Goal: Feedback & Contribution: Submit feedback/report problem

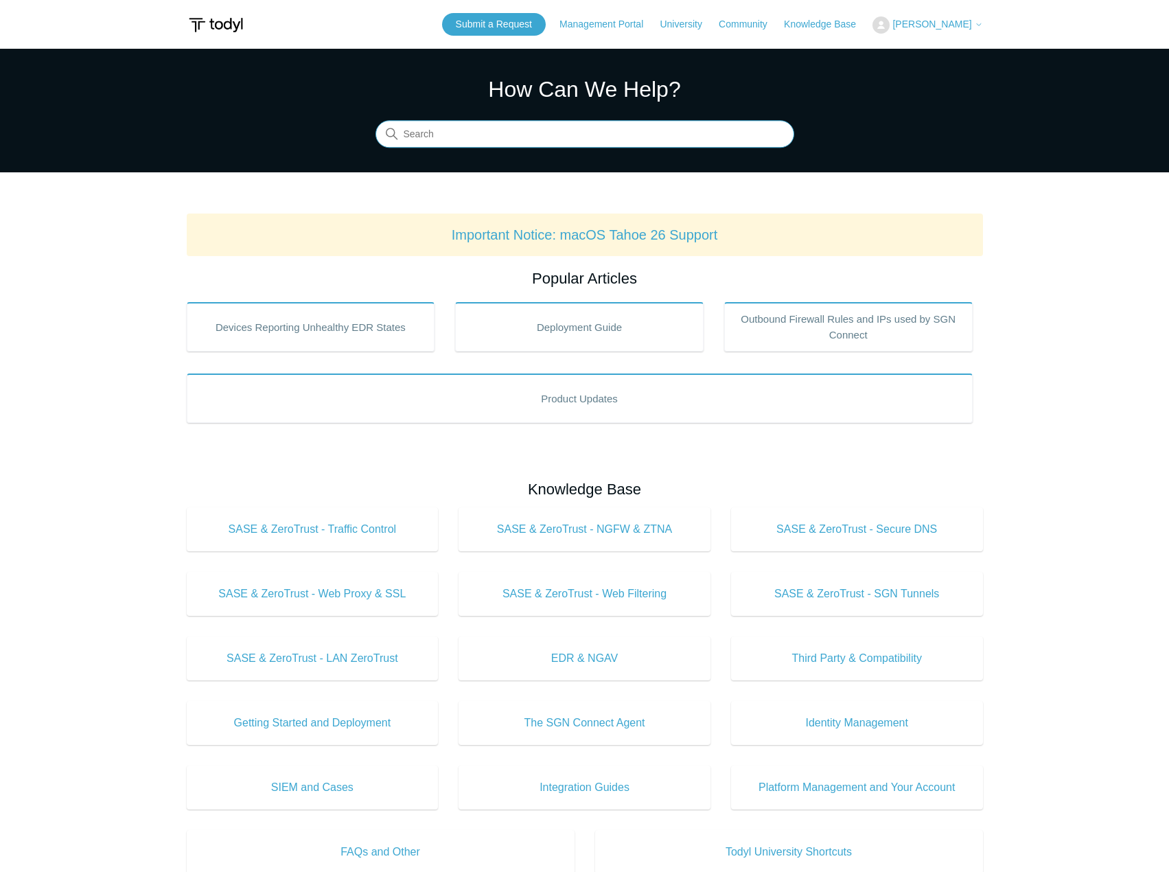
click at [514, 139] on input "Search" at bounding box center [584, 134] width 419 height 27
click at [826, 11] on header "Submit a Request Management Portal University Community Knowledge Base Daniel D…" at bounding box center [585, 24] width 796 height 49
click at [823, 23] on link "Knowledge Base" at bounding box center [827, 24] width 86 height 14
click at [749, 12] on header "Submit a Request Management Portal University Community Knowledge Base Daniel D…" at bounding box center [585, 24] width 796 height 49
click at [748, 23] on link "Community" at bounding box center [750, 24] width 62 height 14
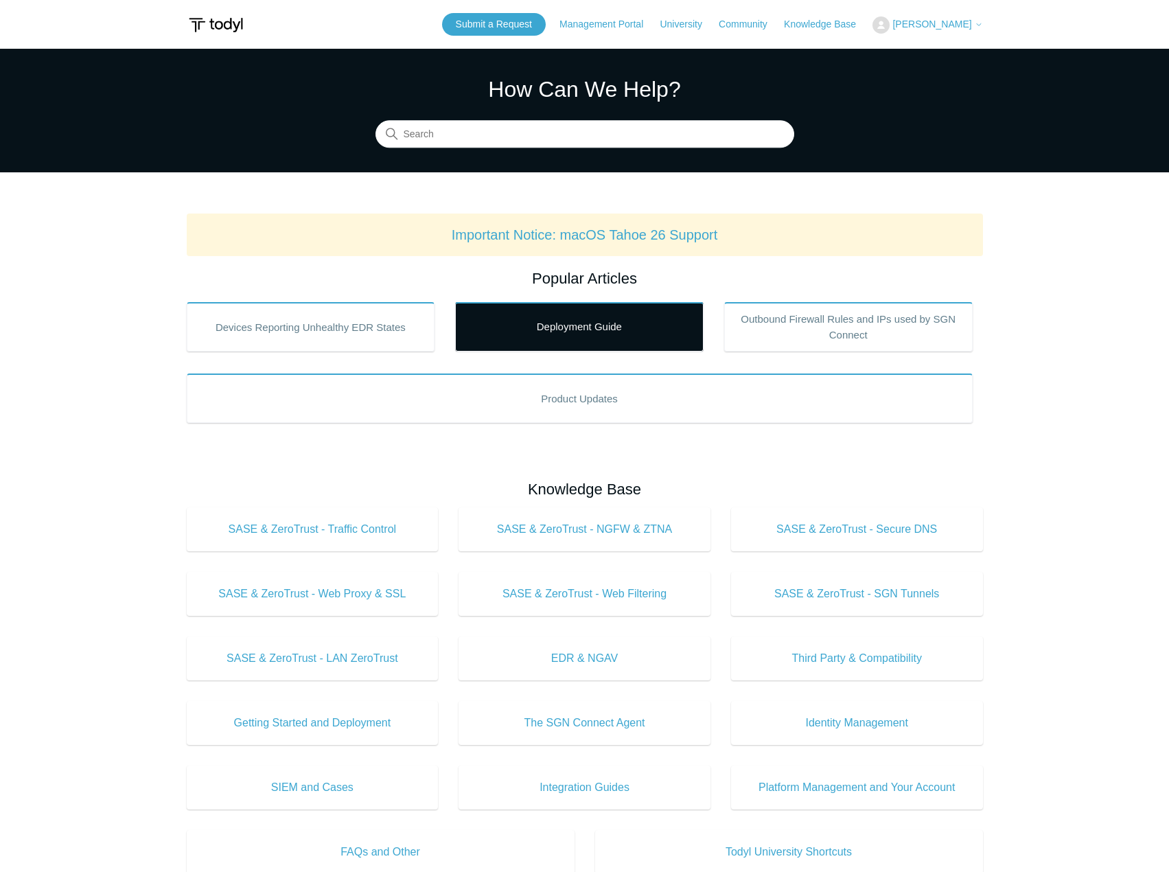
click at [592, 316] on link "Deployment Guide" at bounding box center [579, 326] width 248 height 49
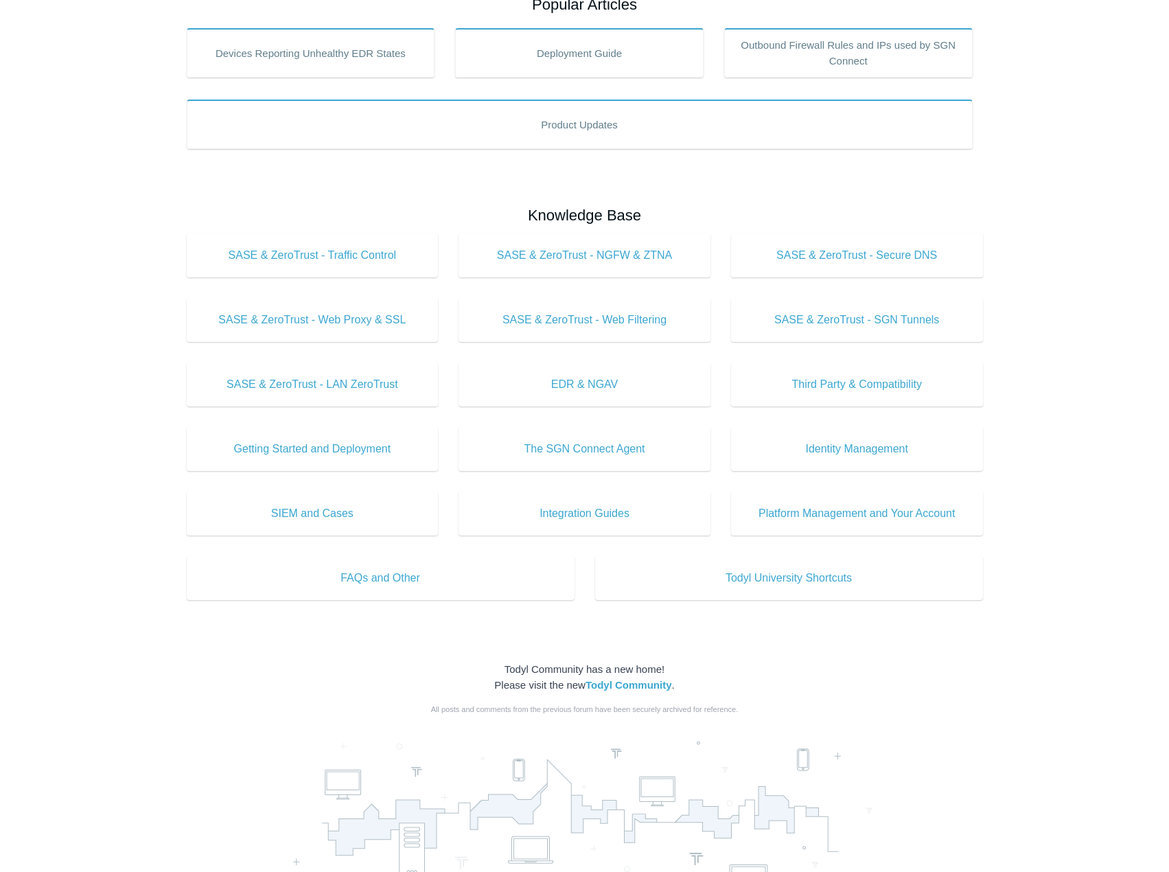
scroll to position [275, 0]
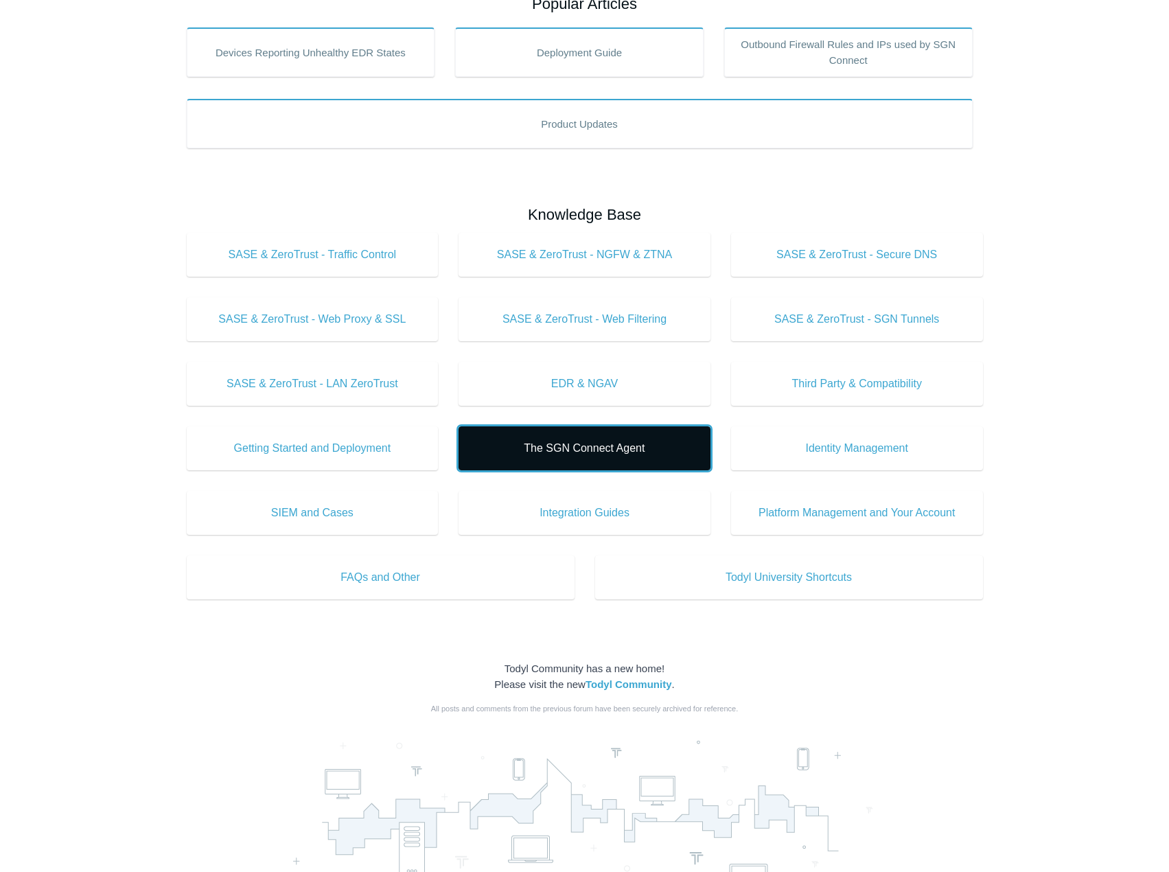
click at [546, 459] on link "The SGN Connect Agent" at bounding box center [585, 448] width 252 height 44
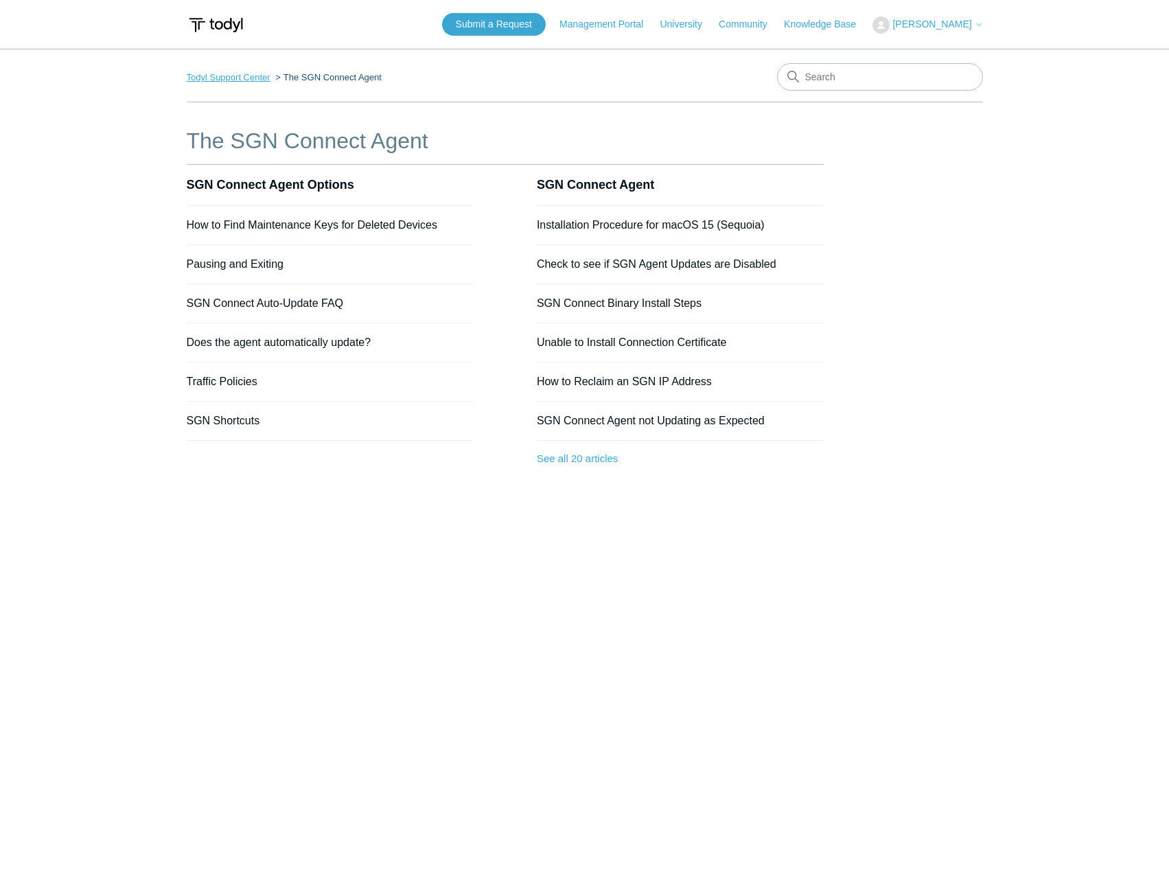
click at [229, 75] on link "Todyl Support Center" at bounding box center [229, 77] width 84 height 10
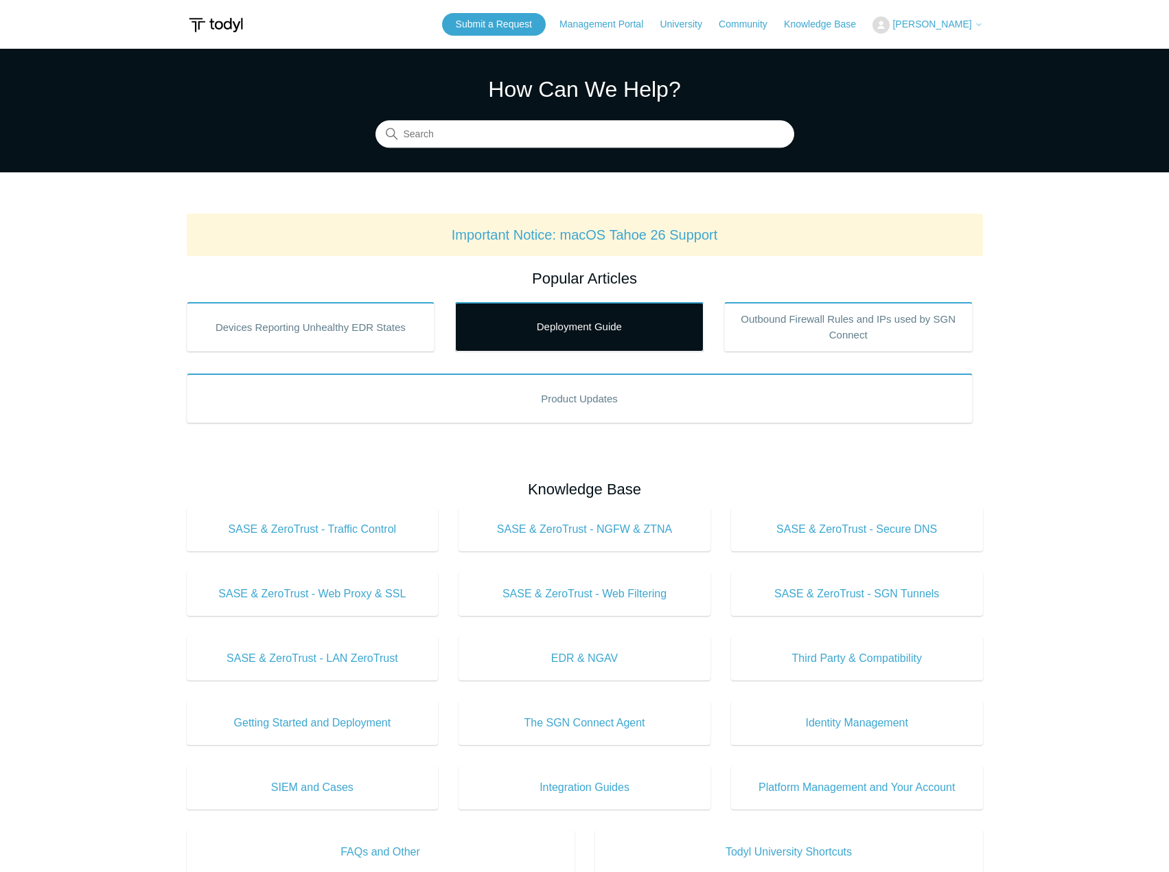
click at [581, 343] on link "Deployment Guide" at bounding box center [579, 326] width 248 height 49
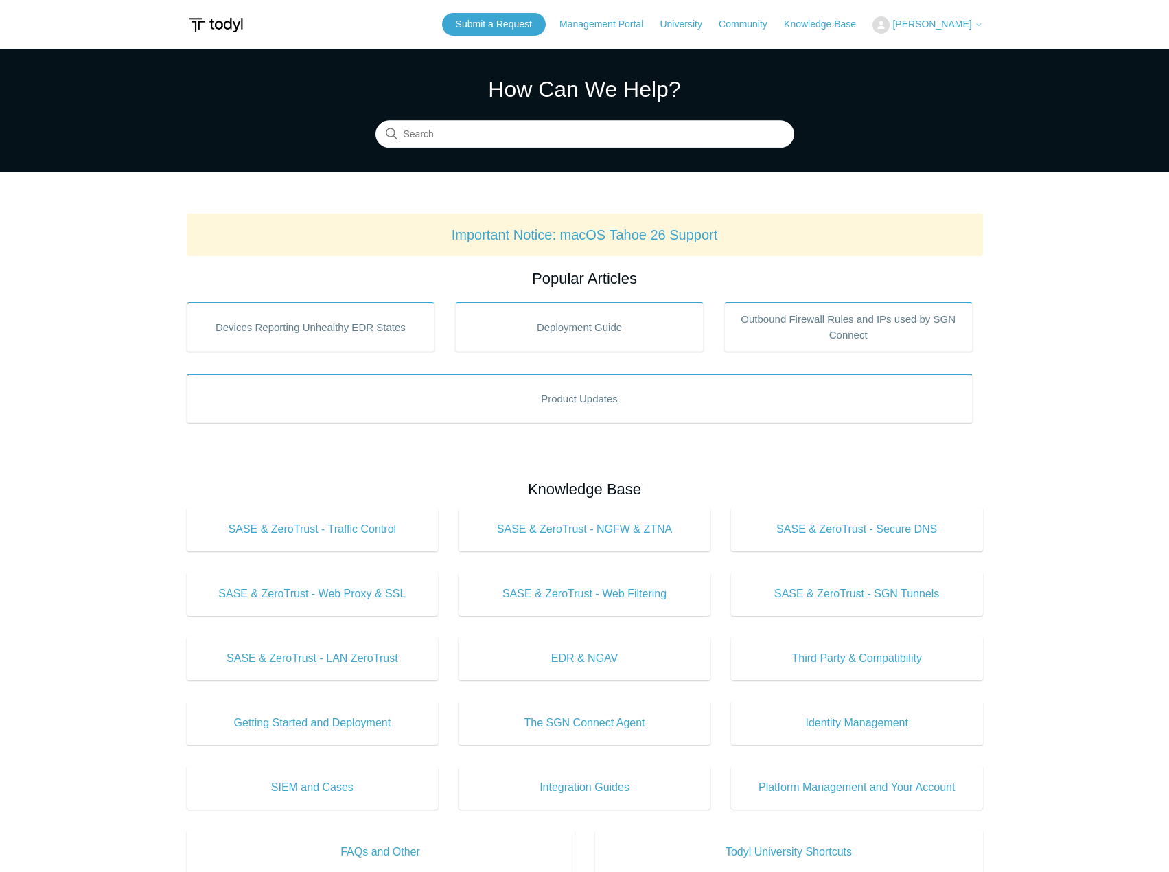
click at [525, 150] on section "How Can We Help? Search" at bounding box center [584, 111] width 1169 height 124
click at [529, 141] on input "Search" at bounding box center [584, 134] width 419 height 27
click at [515, 130] on input "sonicwall" at bounding box center [584, 134] width 419 height 27
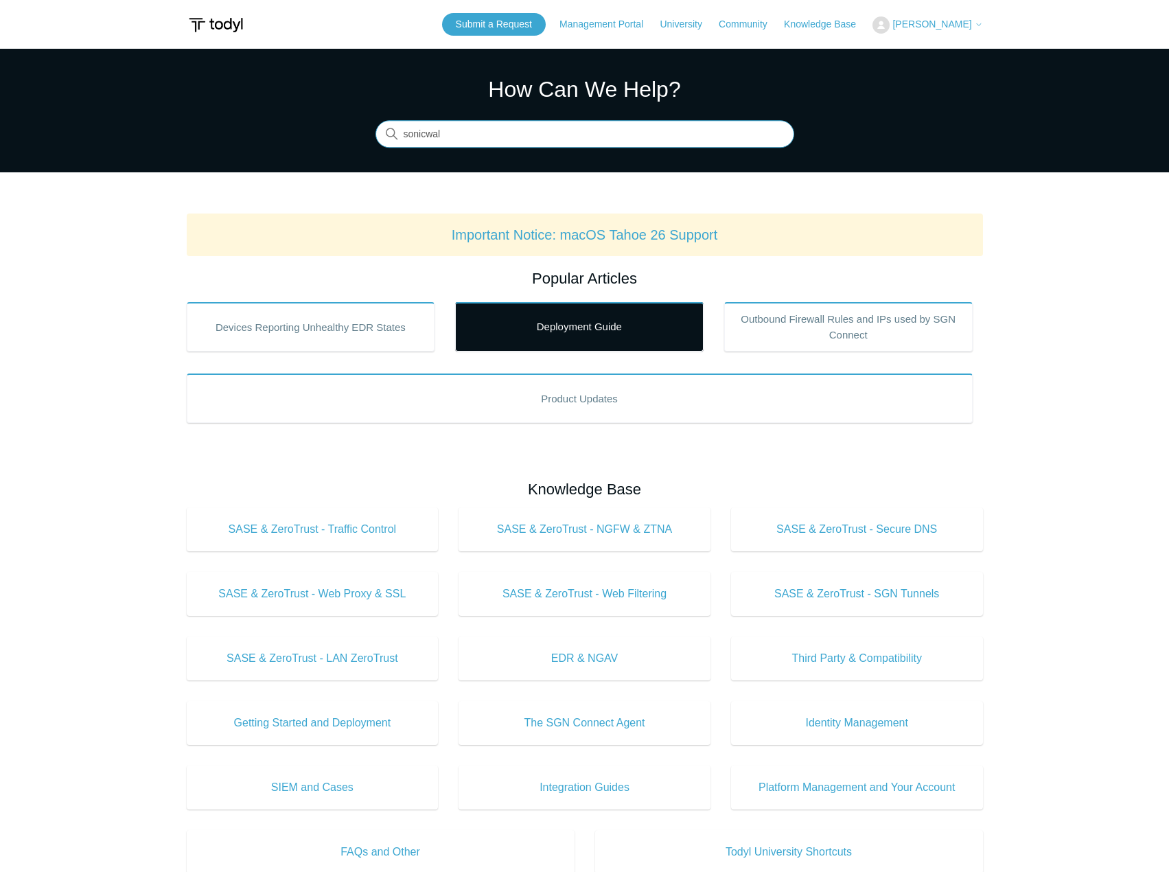
type input "sonicwal"
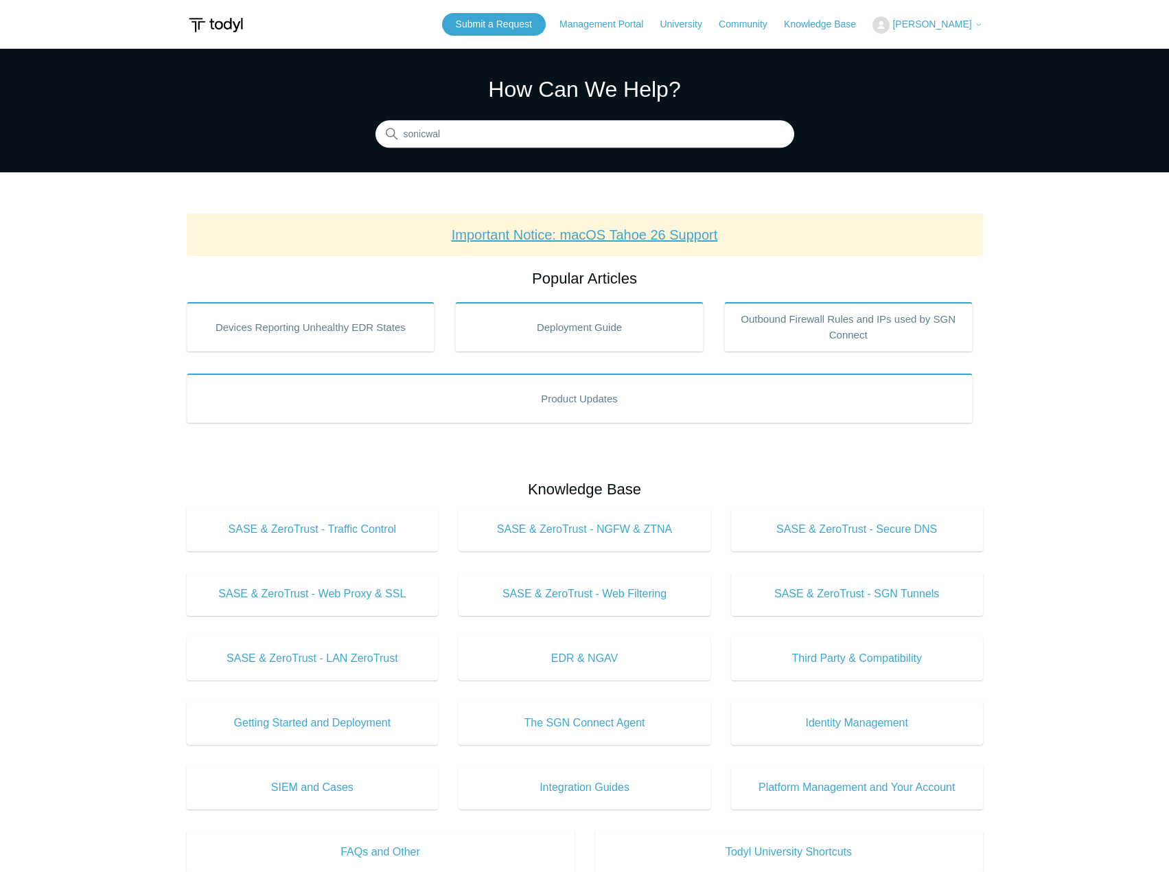
click at [562, 235] on link "Important Notice: macOS Tahoe 26 Support" at bounding box center [585, 234] width 266 height 15
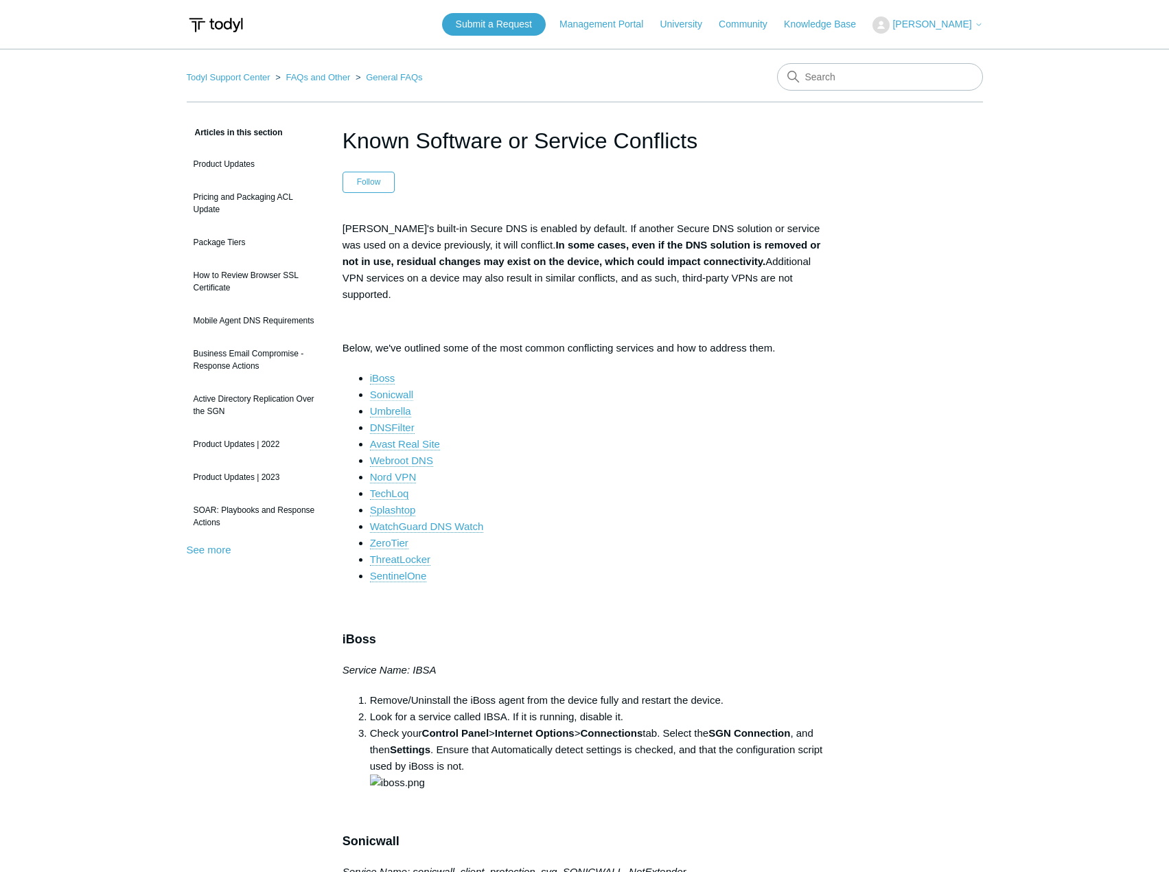
click at [404, 389] on link "Sonicwall" at bounding box center [391, 395] width 43 height 12
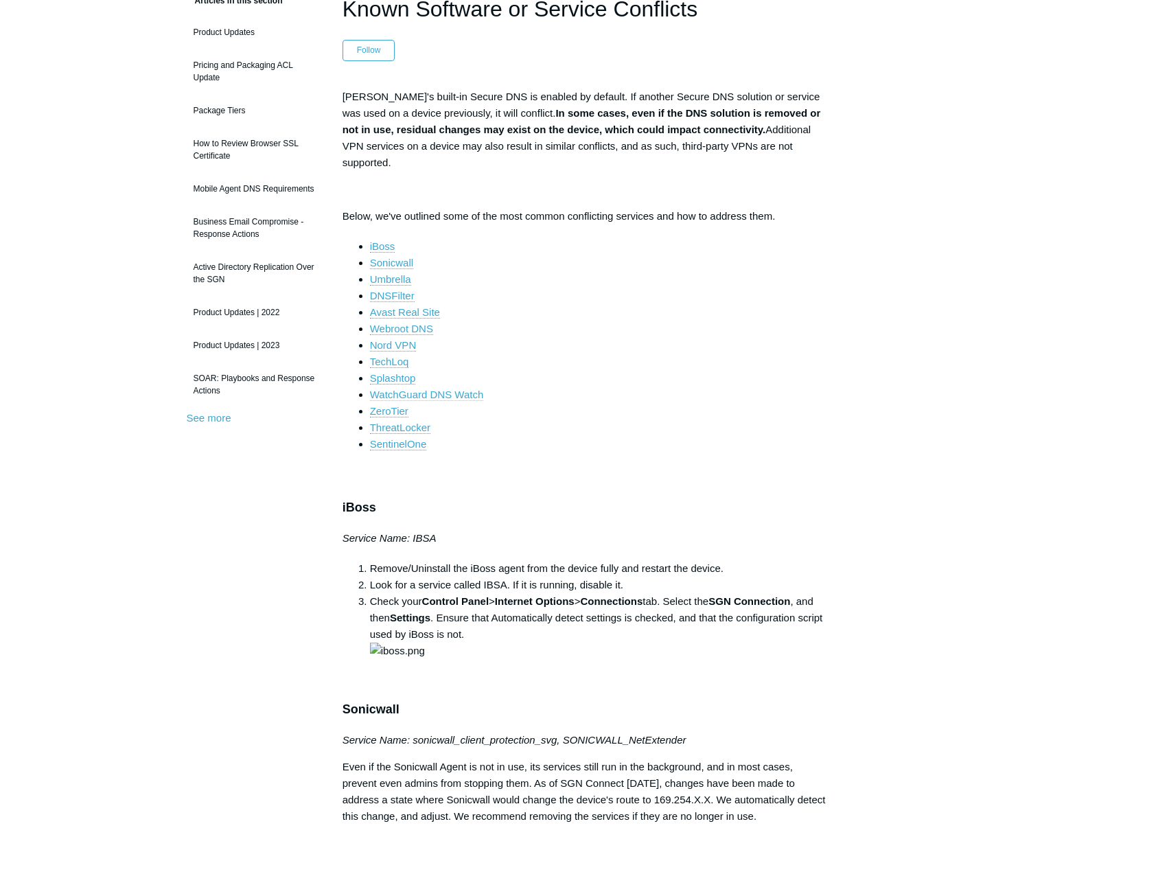
scroll to position [137, 0]
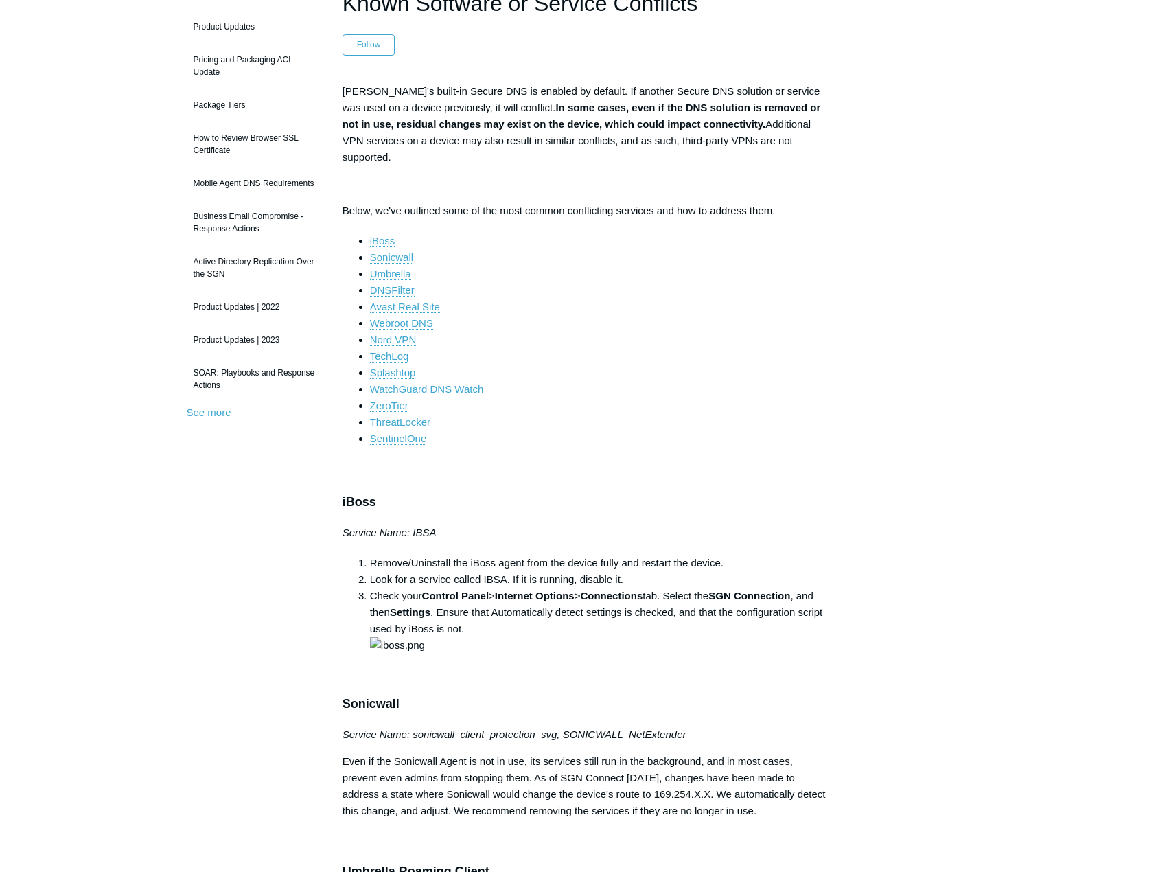
click at [395, 284] on link "DNSFilter" at bounding box center [392, 290] width 45 height 12
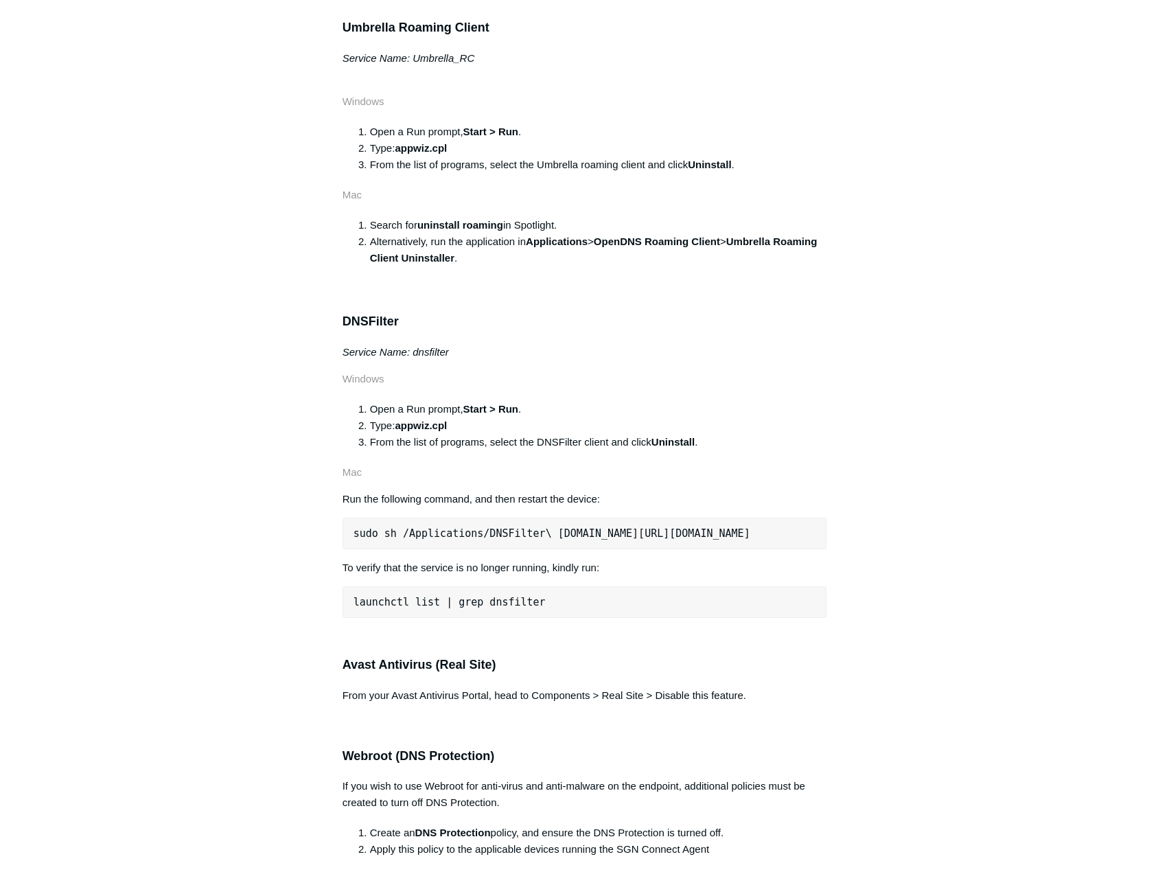
scroll to position [963, 0]
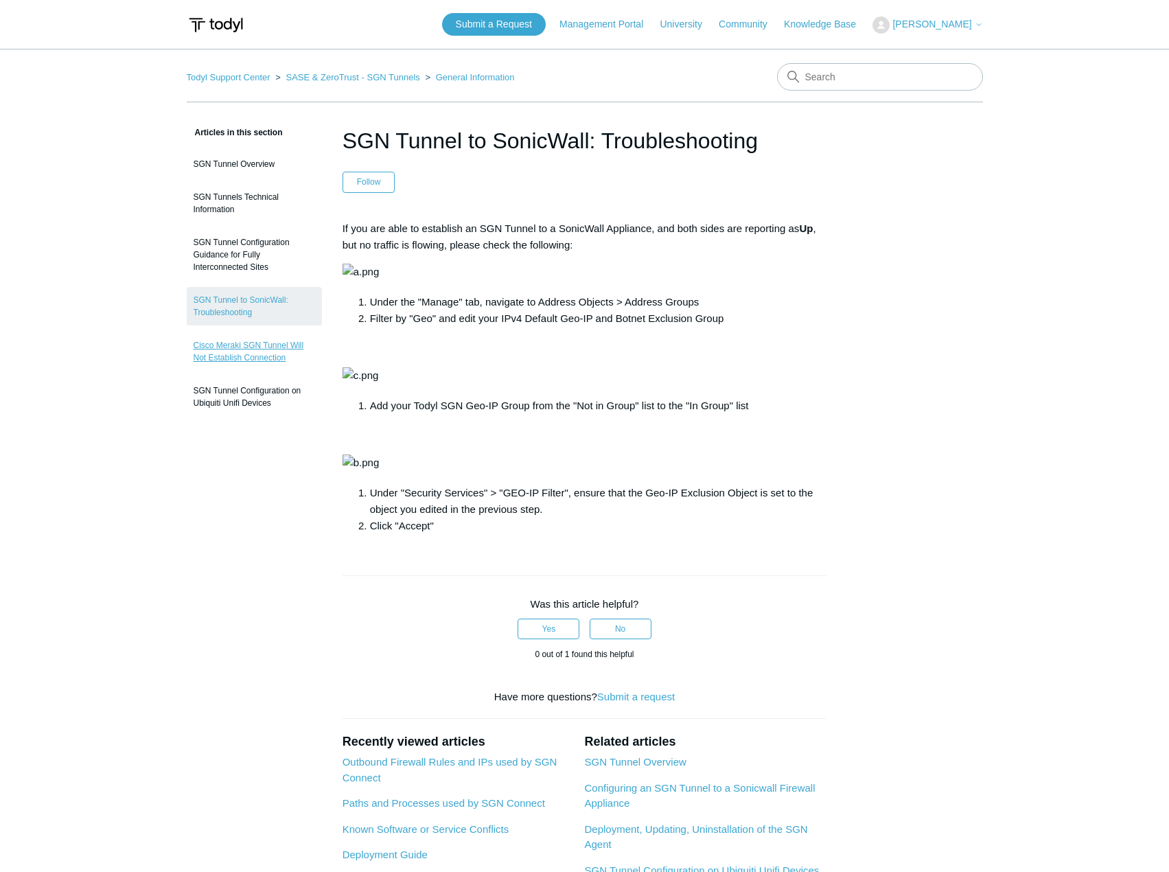
click at [230, 354] on link "Cisco Meraki SGN Tunnel Will Not Establish Connection" at bounding box center [254, 351] width 135 height 38
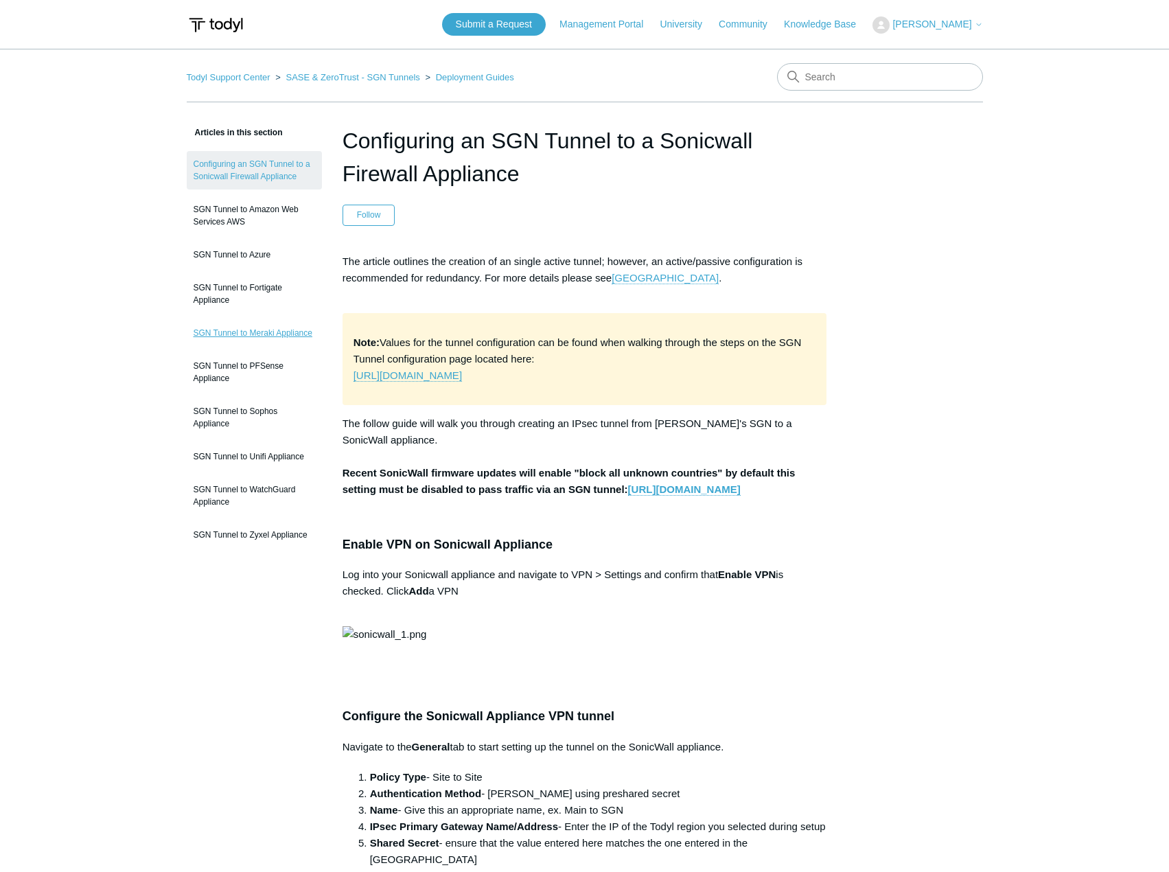
click at [262, 336] on link "SGN Tunnel to Meraki Appliance" at bounding box center [254, 333] width 135 height 26
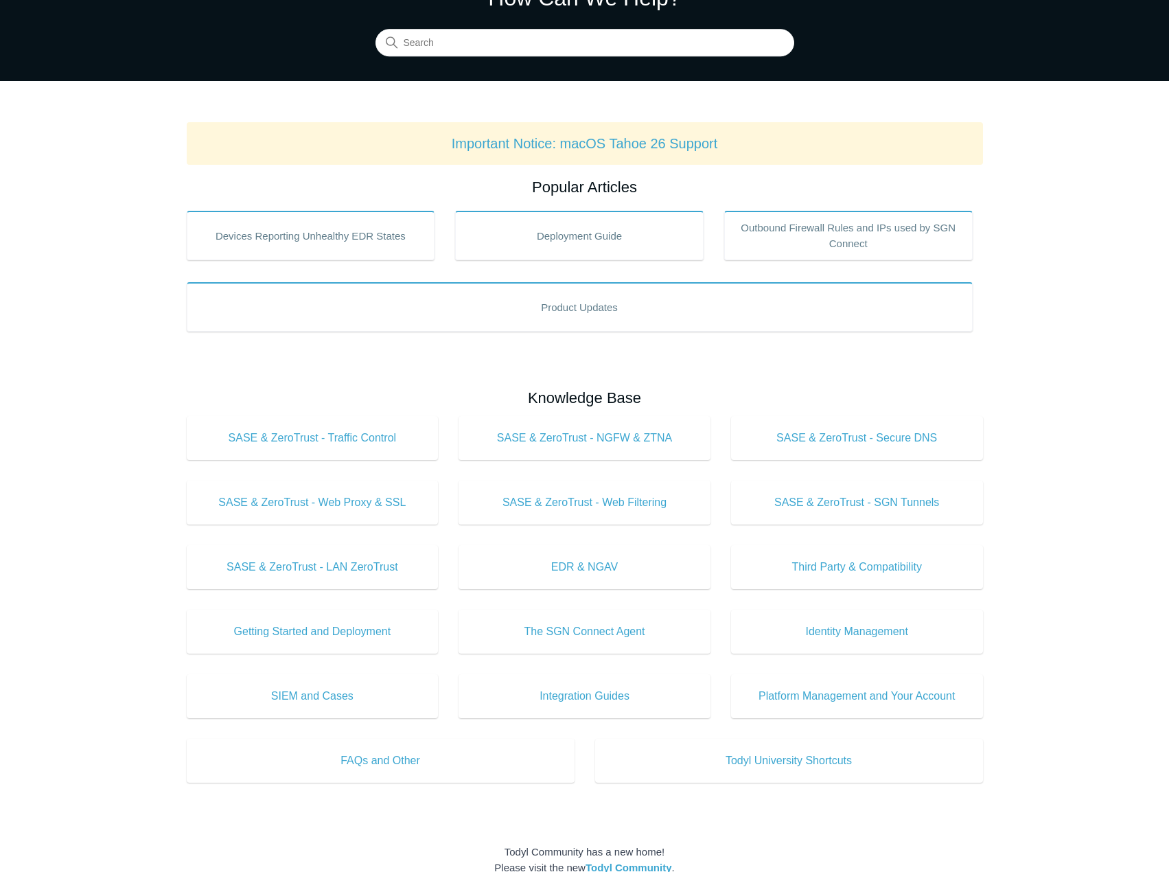
scroll to position [69, 0]
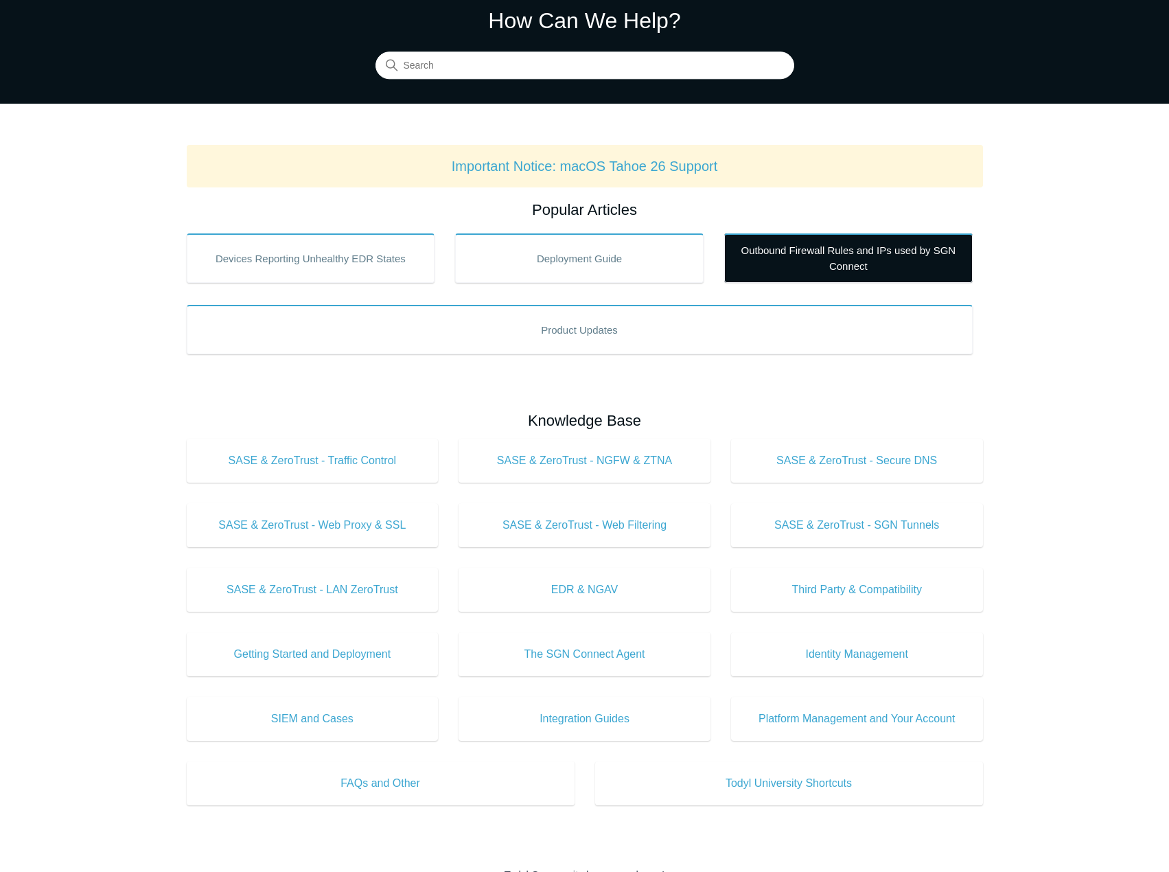
click at [780, 243] on link "Outbound Firewall Rules and IPs used by SGN Connect" at bounding box center [848, 257] width 248 height 49
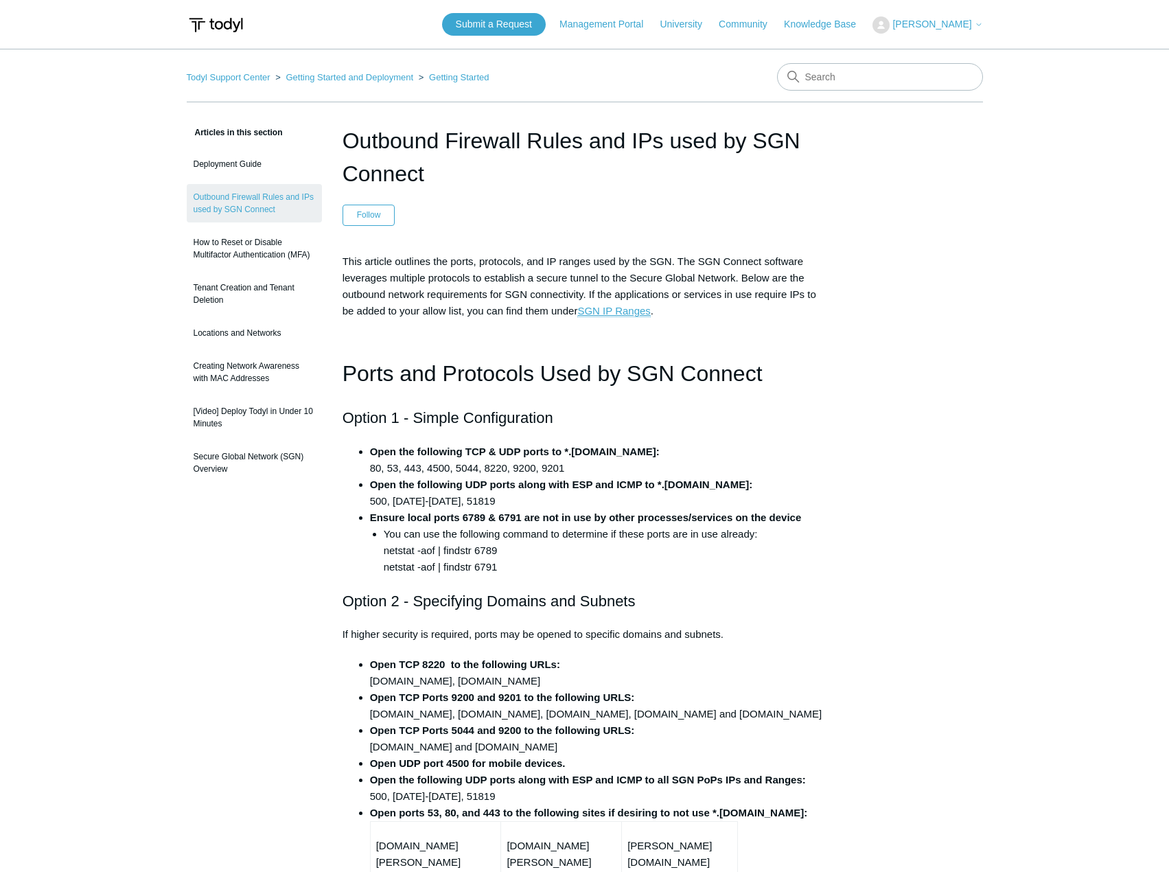
click at [621, 308] on link "SGN IP Ranges" at bounding box center [613, 311] width 73 height 12
click at [268, 255] on link "How to Reset or Disable Multifactor Authentication (MFA)" at bounding box center [254, 248] width 135 height 38
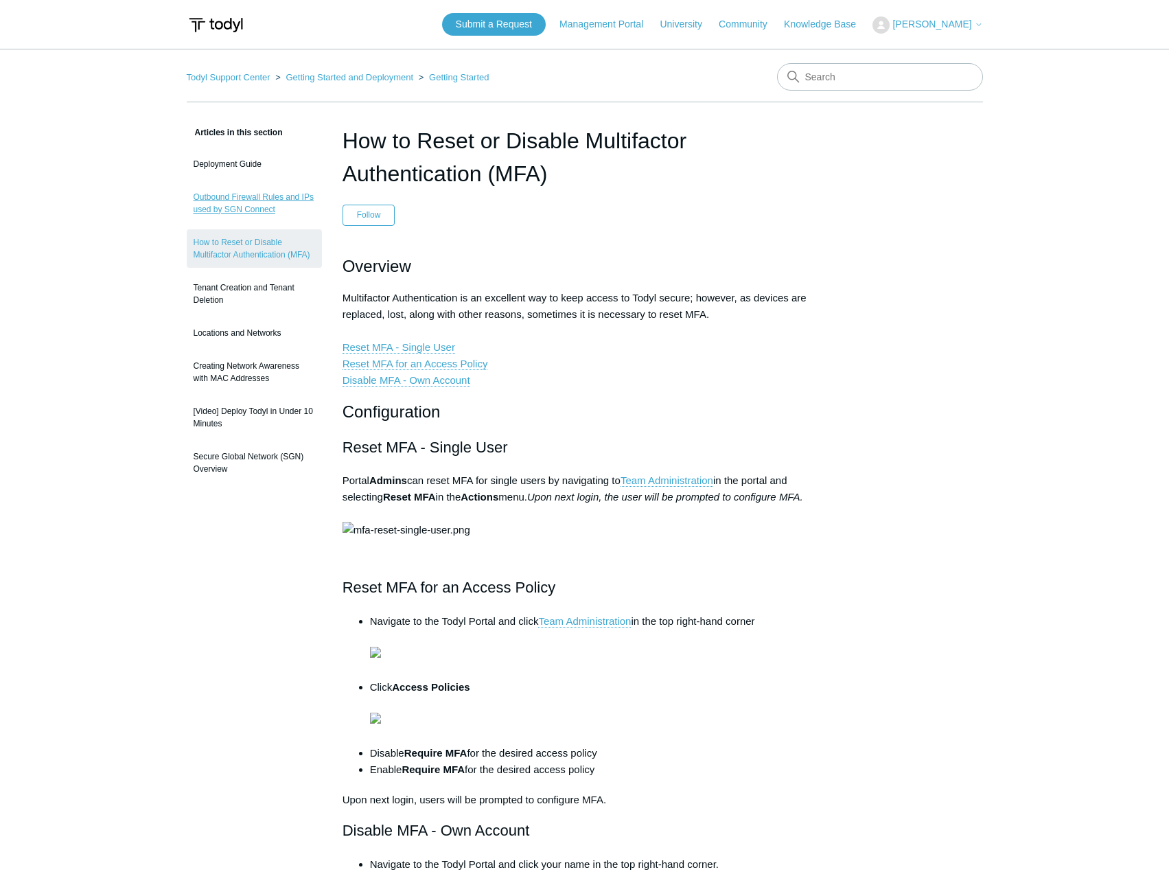
click at [229, 194] on link "Outbound Firewall Rules and IPs used by SGN Connect" at bounding box center [254, 203] width 135 height 38
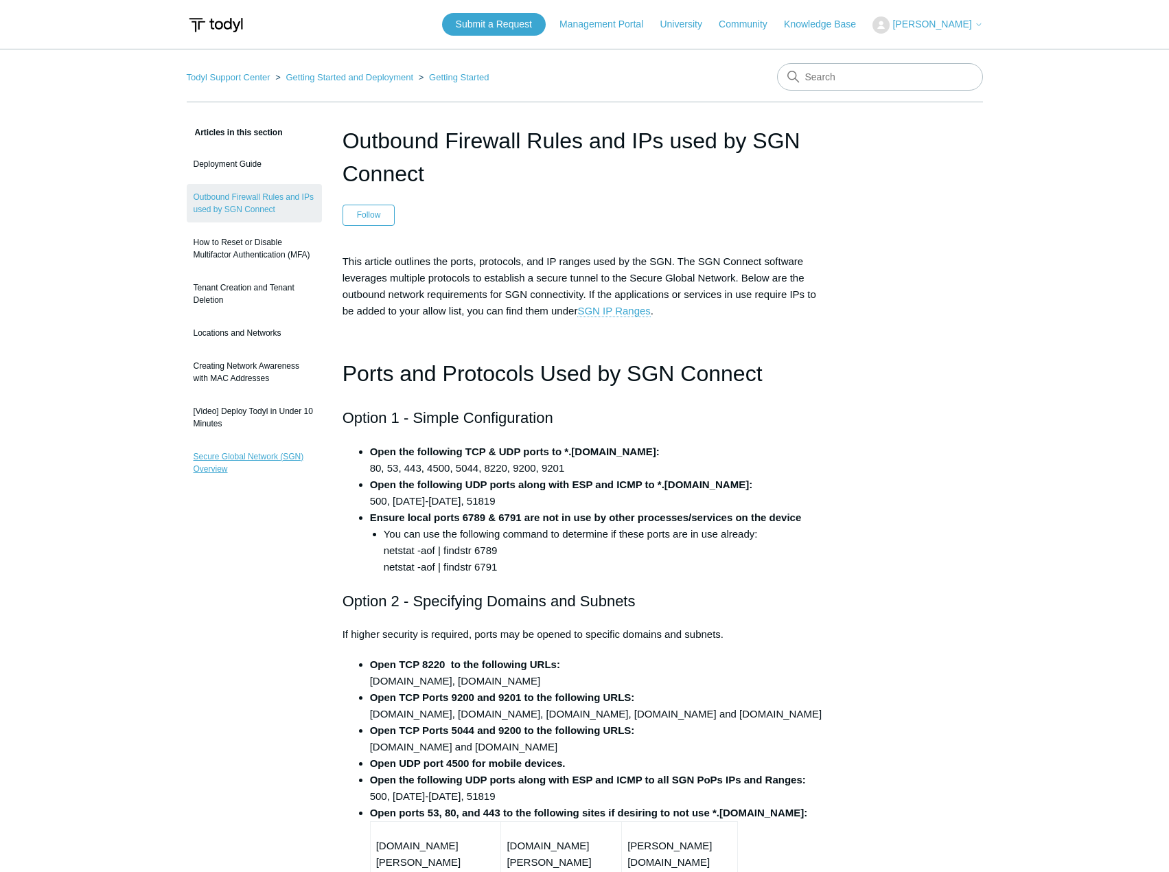
click at [200, 475] on link "Secure Global Network (SGN) Overview" at bounding box center [254, 462] width 135 height 38
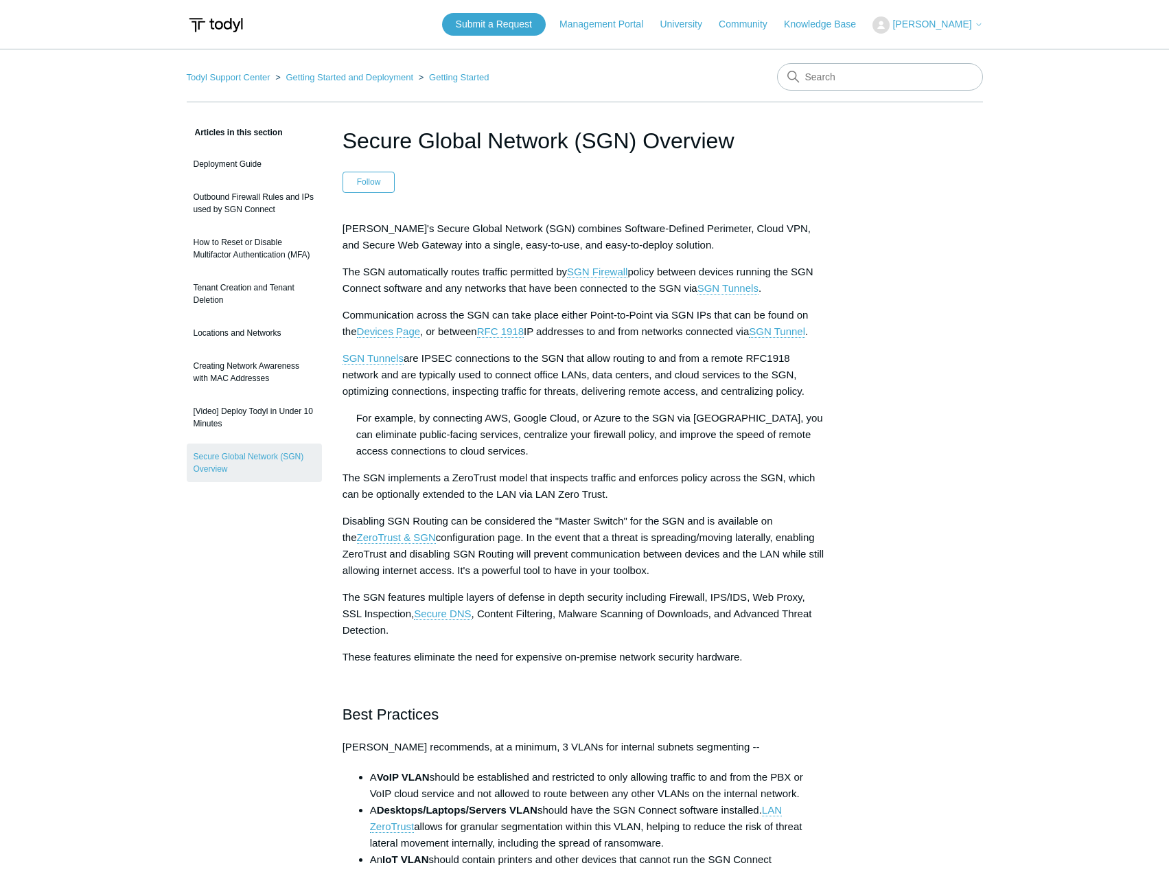
click at [381, 371] on span "are IPSEC connections to the SGN that allow routing to and from a remote RFC191…" at bounding box center [574, 374] width 462 height 45
click at [384, 364] on link "SGN Tunnels" at bounding box center [373, 358] width 61 height 12
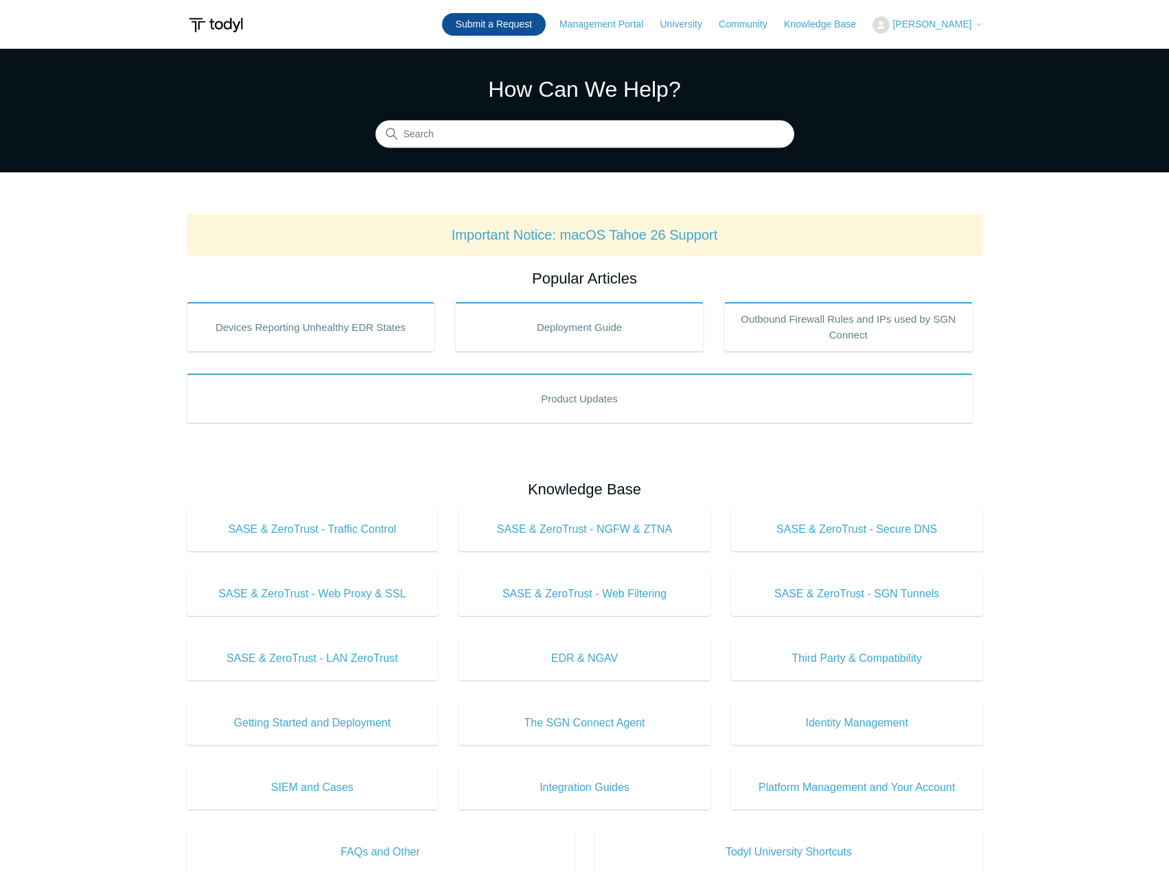
click at [499, 25] on link "Submit a Request" at bounding box center [494, 24] width 104 height 23
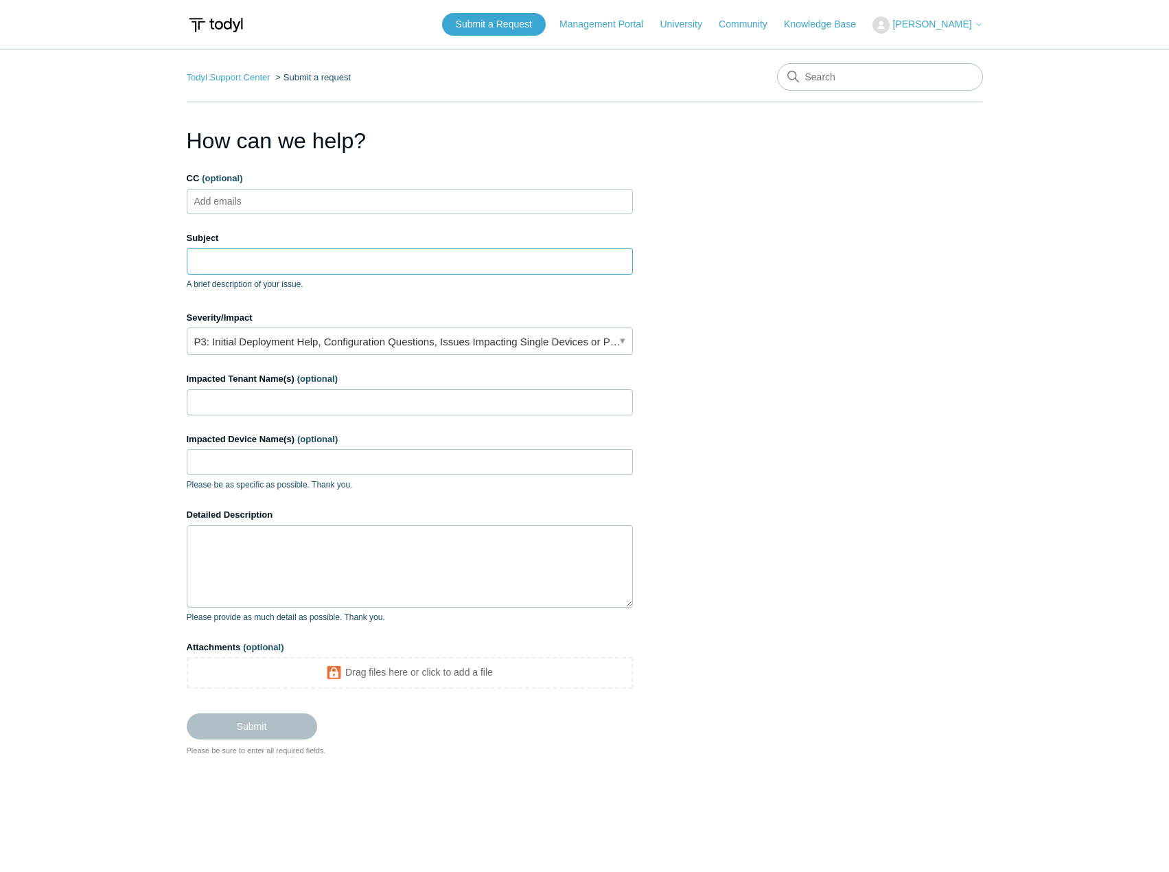
click at [269, 259] on input "Subject" at bounding box center [410, 261] width 446 height 26
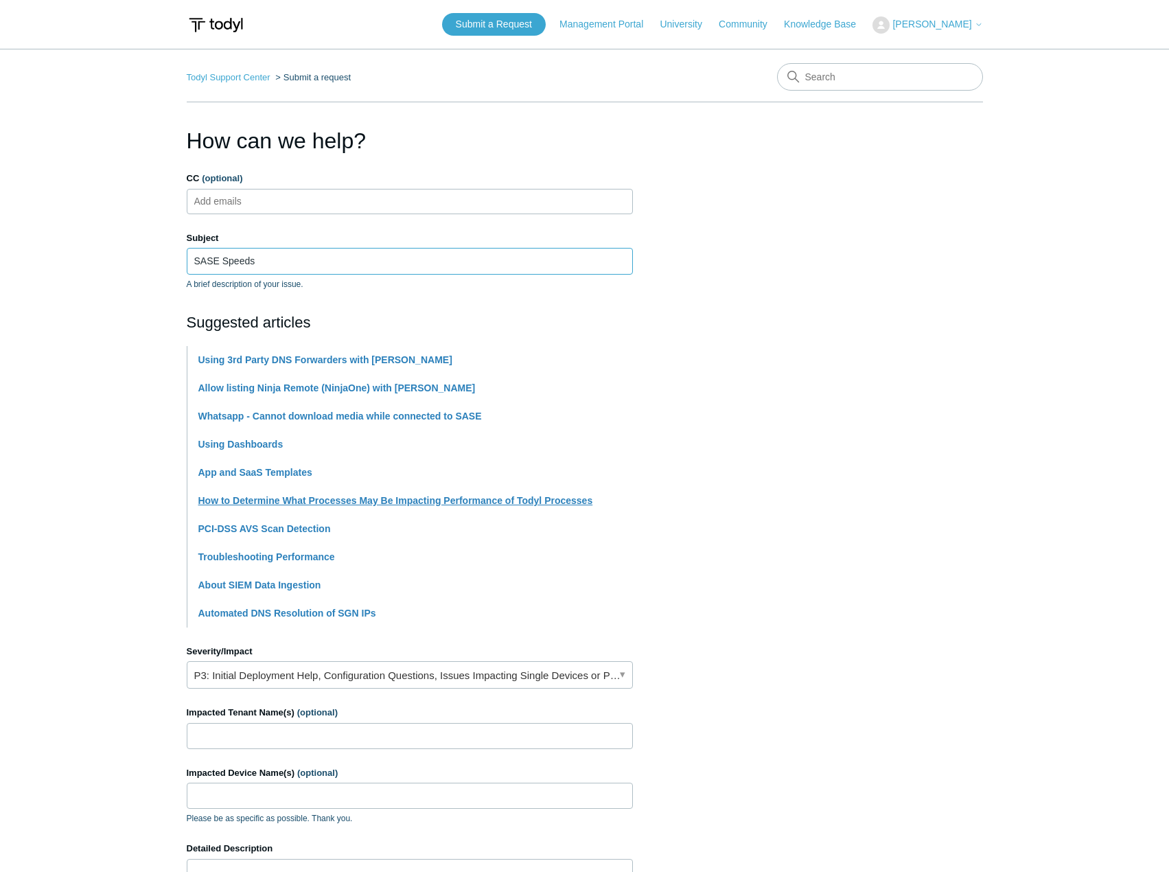
type input "SASE Speeds"
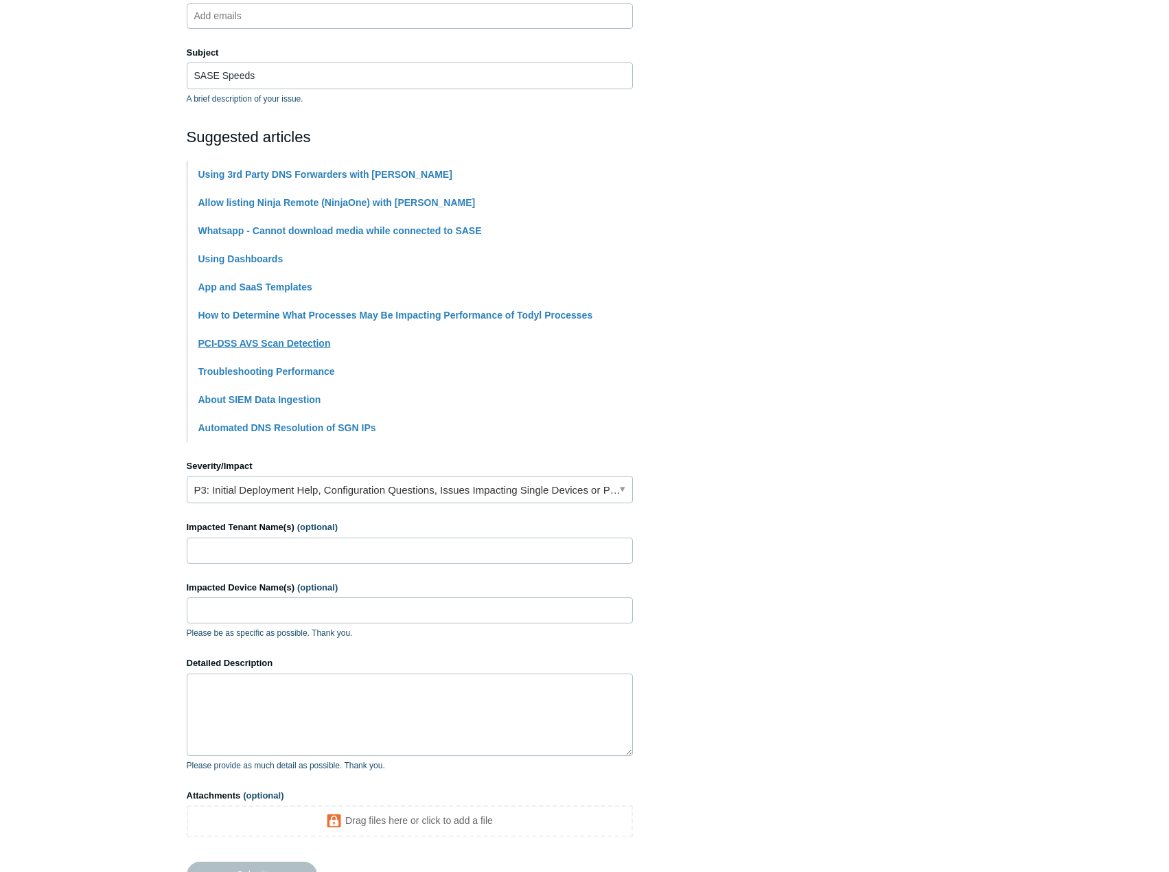
scroll to position [275, 0]
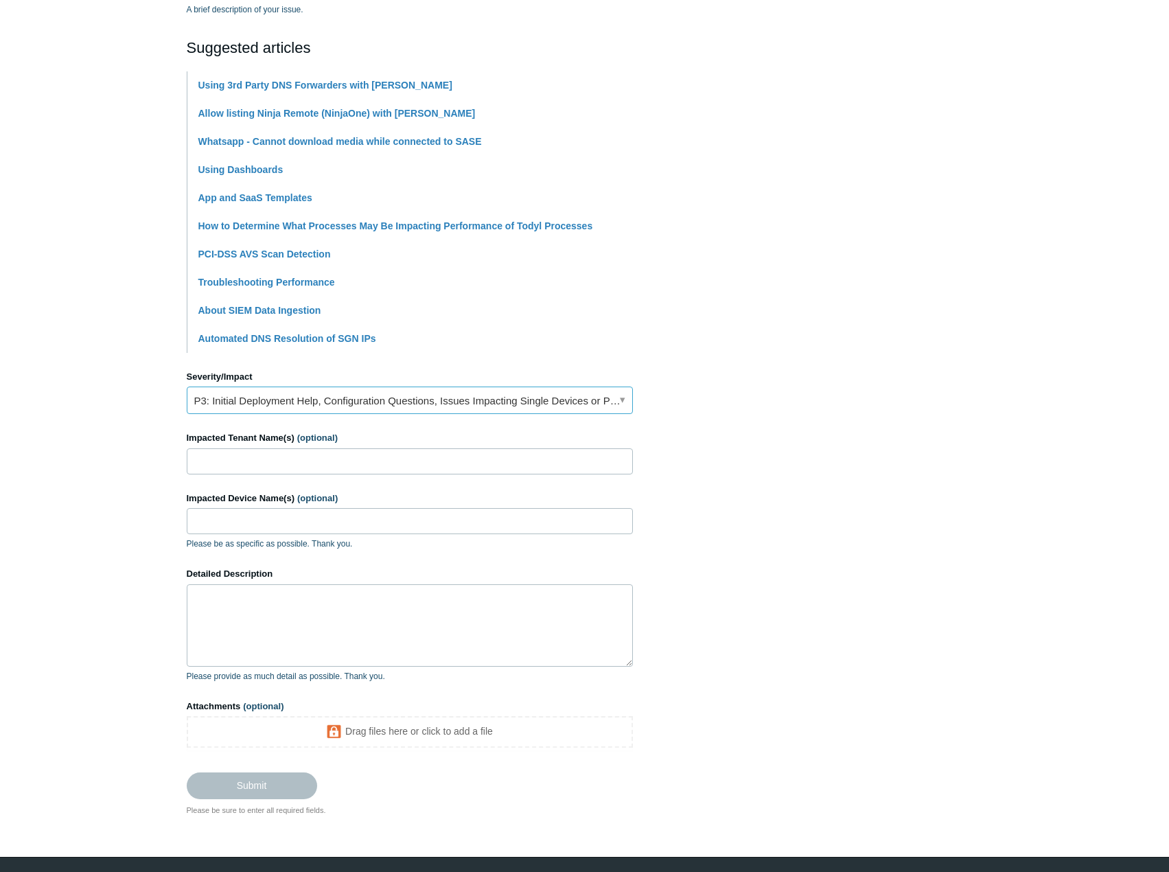
click at [281, 395] on link "P3: Initial Deployment Help, Configuration Questions, Issues Impacting Single D…" at bounding box center [410, 399] width 446 height 27
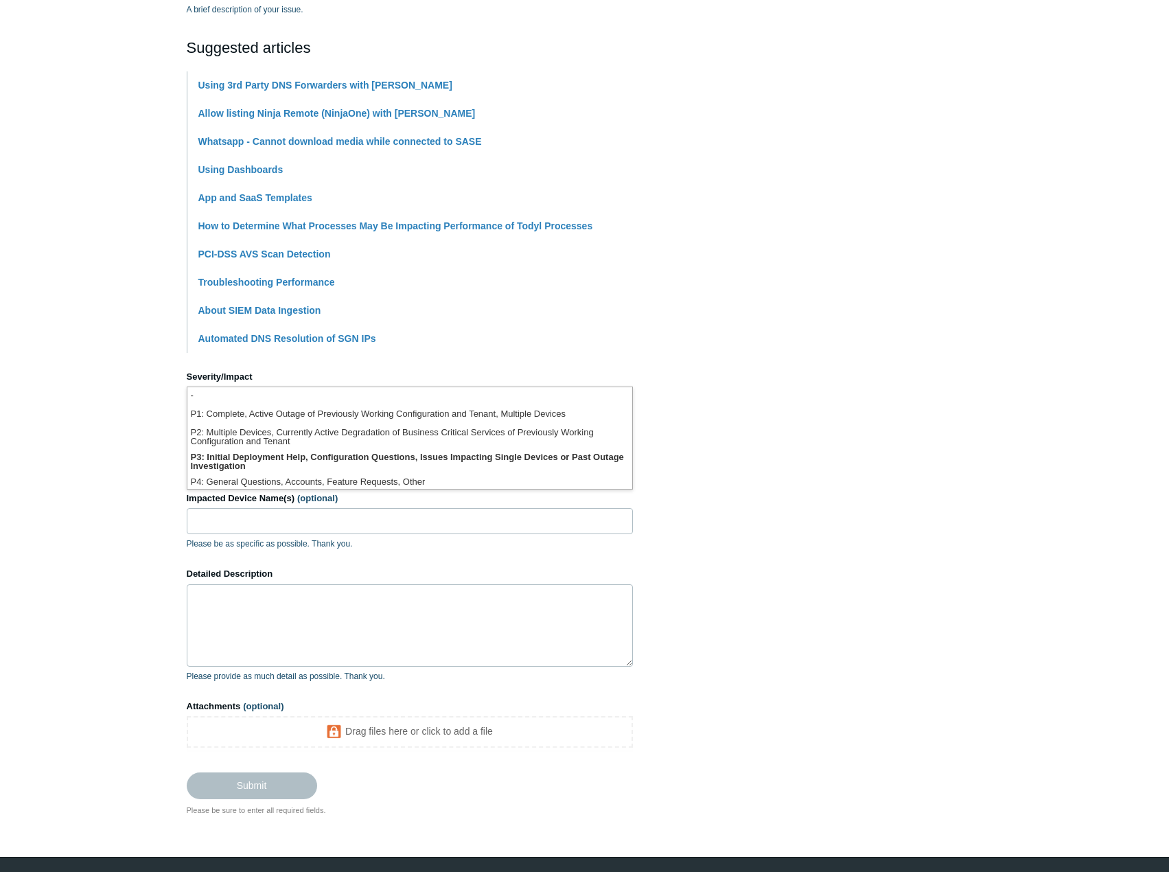
click at [653, 356] on section "How can we help? CC (optional) Add emails Subject SASE Speeds A brief descripti…" at bounding box center [585, 333] width 796 height 966
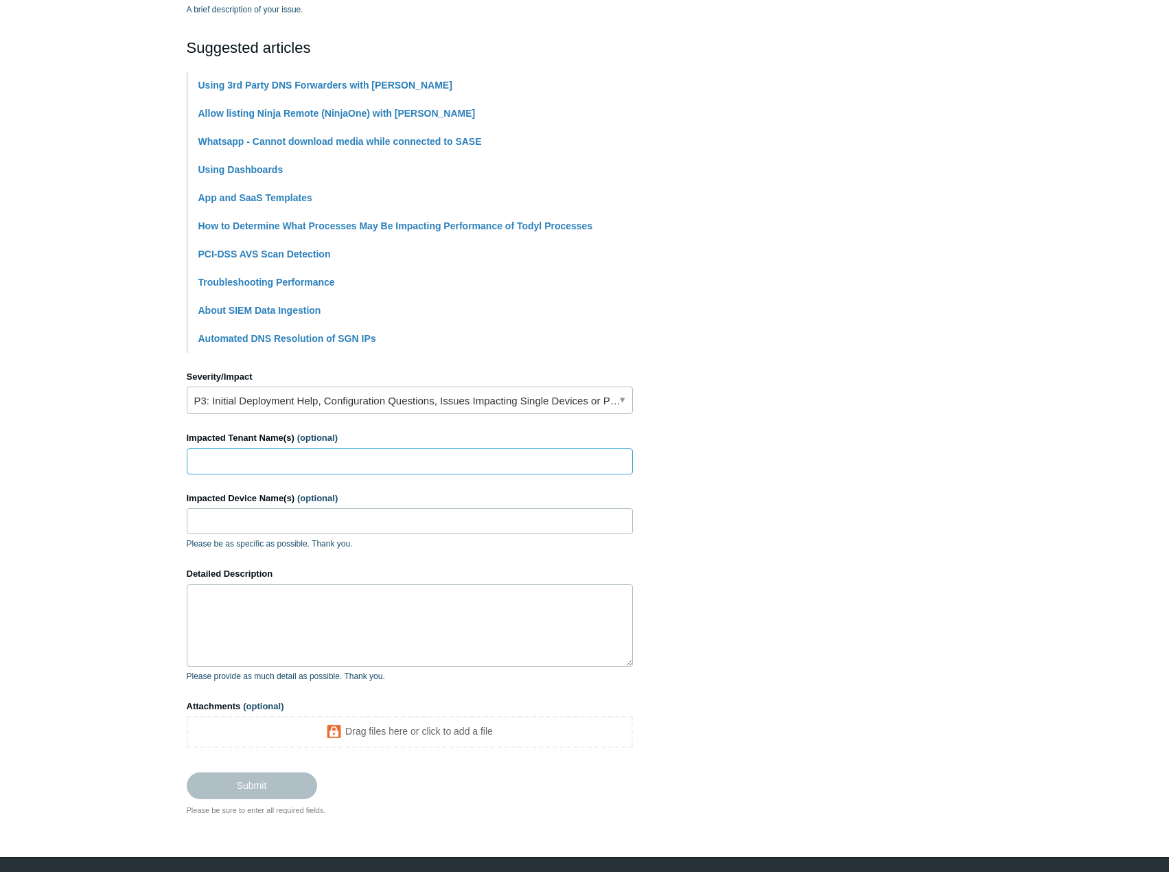
click at [292, 467] on input "Impacted Tenant Name(s) (optional)" at bounding box center [410, 461] width 446 height 26
type input "APQC"
click at [290, 597] on textarea "Detailed Description" at bounding box center [410, 625] width 446 height 82
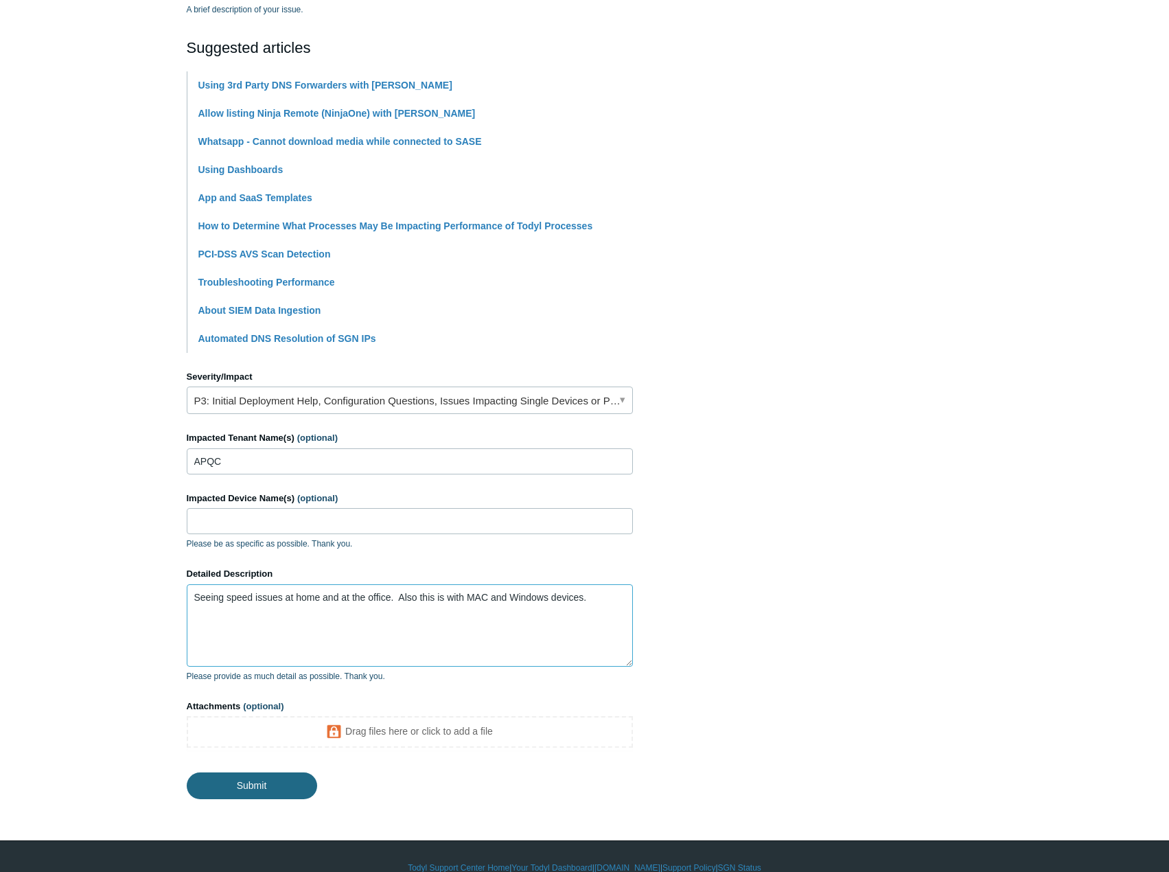
type textarea "Seeing speed issues at home and at the office. Also this is with MAC and Window…"
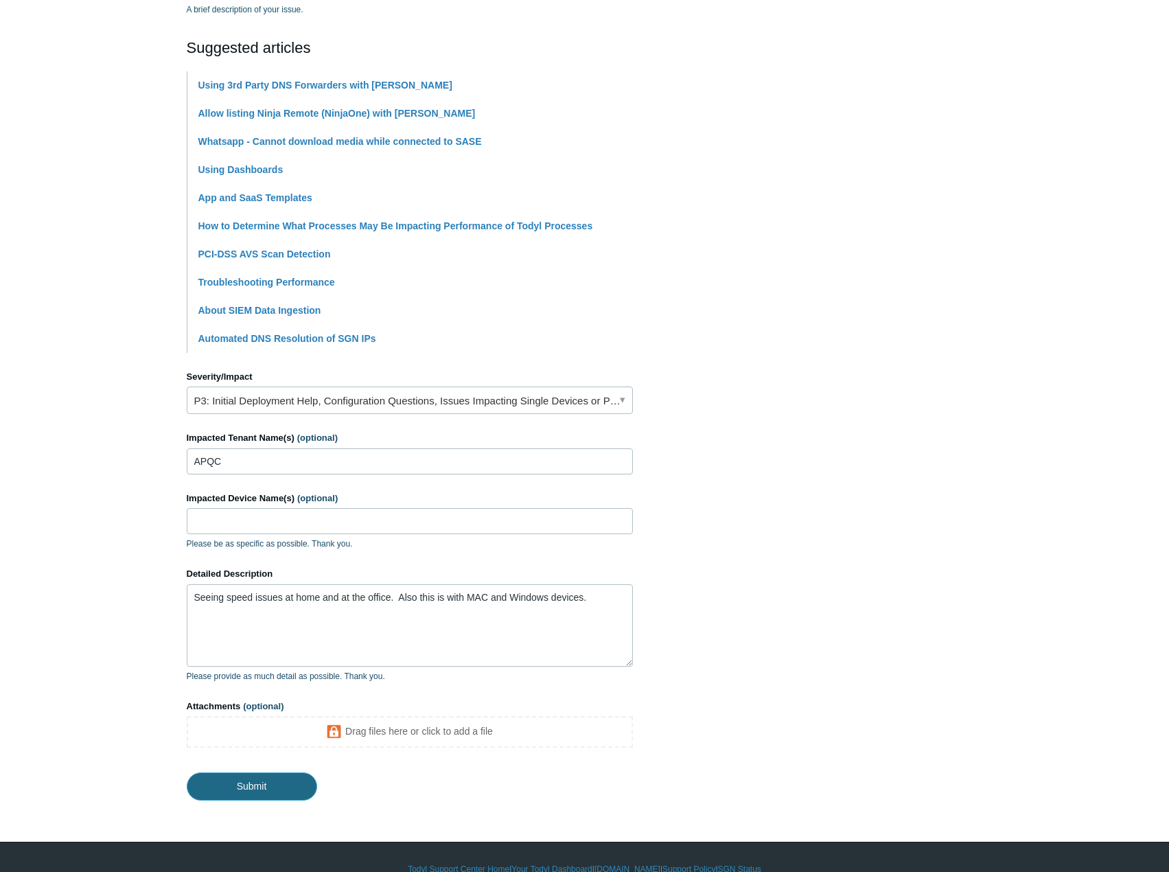
click at [268, 789] on input "Submit" at bounding box center [252, 785] width 130 height 27
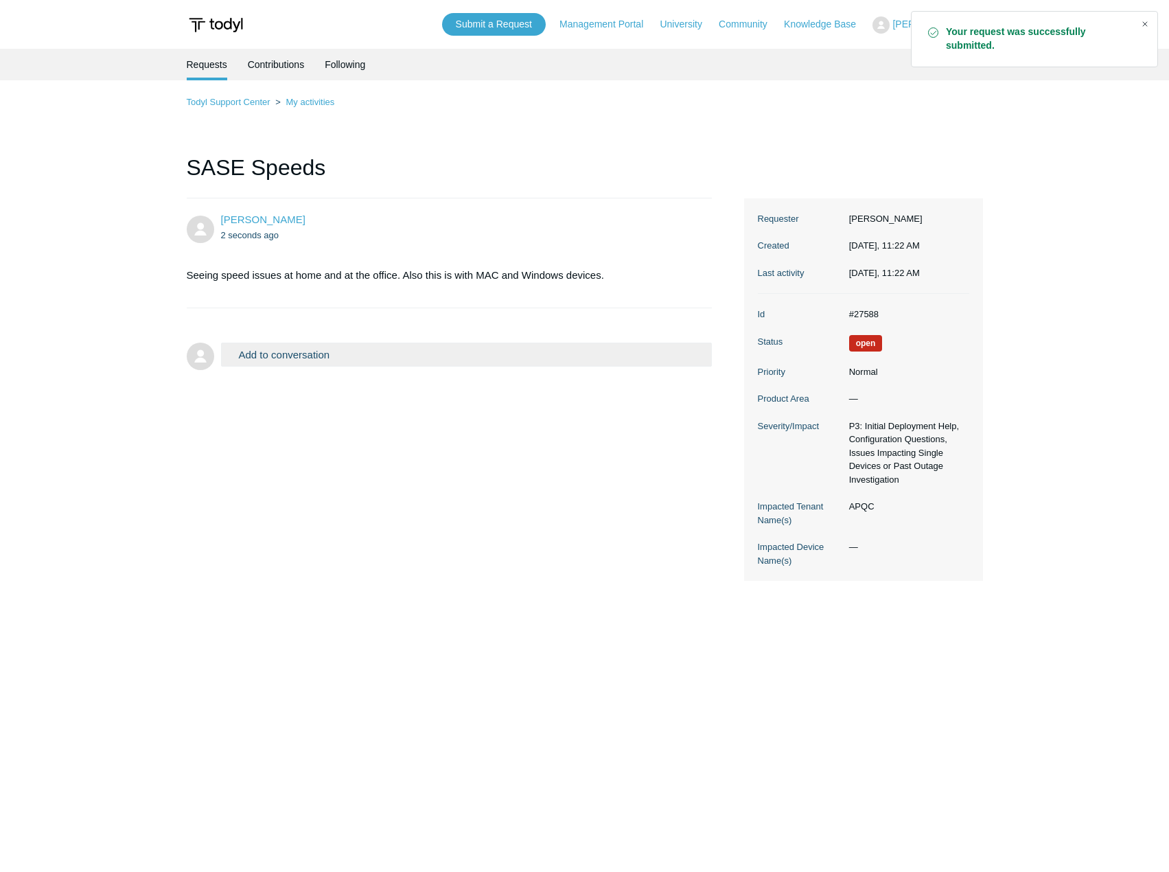
click at [1150, 23] on div "Close" at bounding box center [1144, 23] width 19 height 19
click at [867, 312] on dd "#27588" at bounding box center [905, 315] width 127 height 14
copy dd "27588"
